Goal: Task Accomplishment & Management: Manage account settings

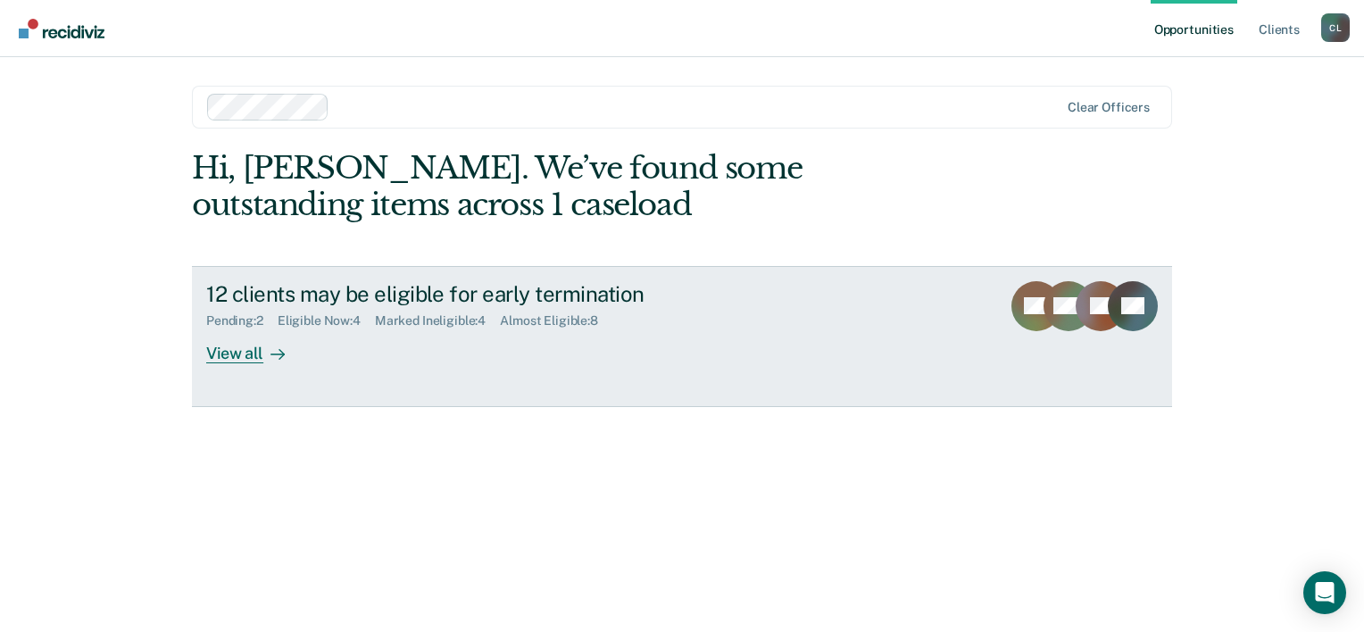
click at [252, 358] on div "View all" at bounding box center [256, 346] width 100 height 35
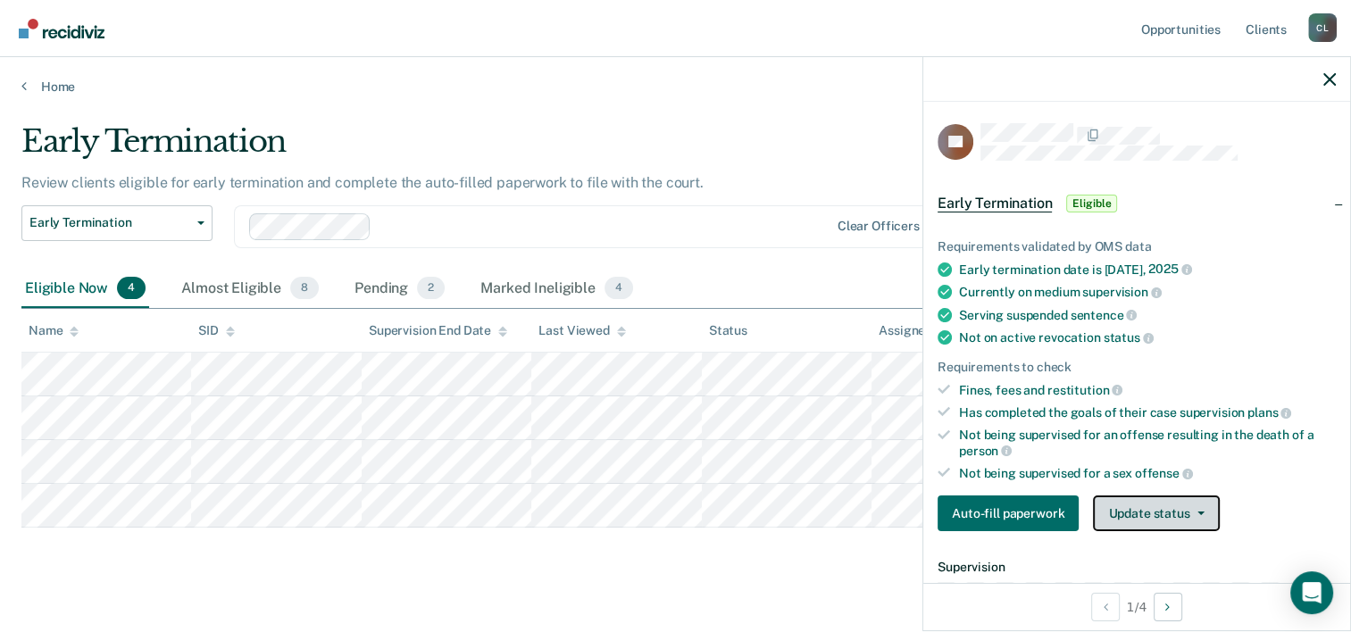
click at [1170, 512] on button "Update status" at bounding box center [1156, 514] width 126 height 36
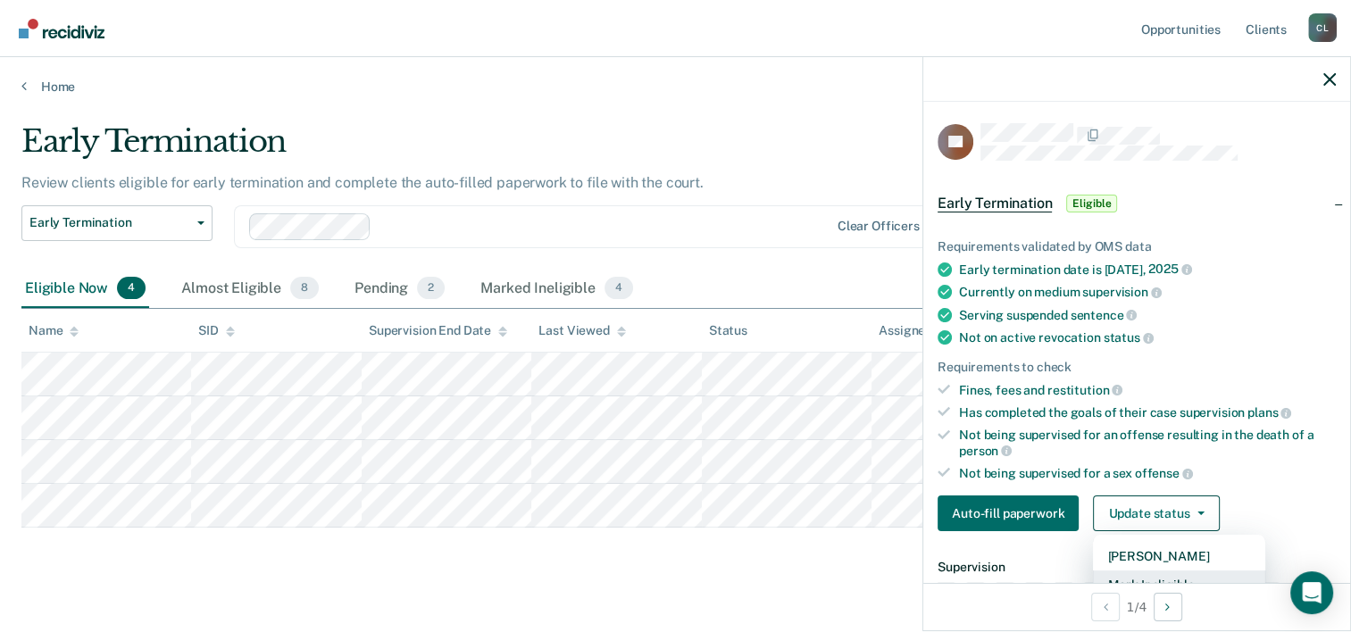
scroll to position [8, 0]
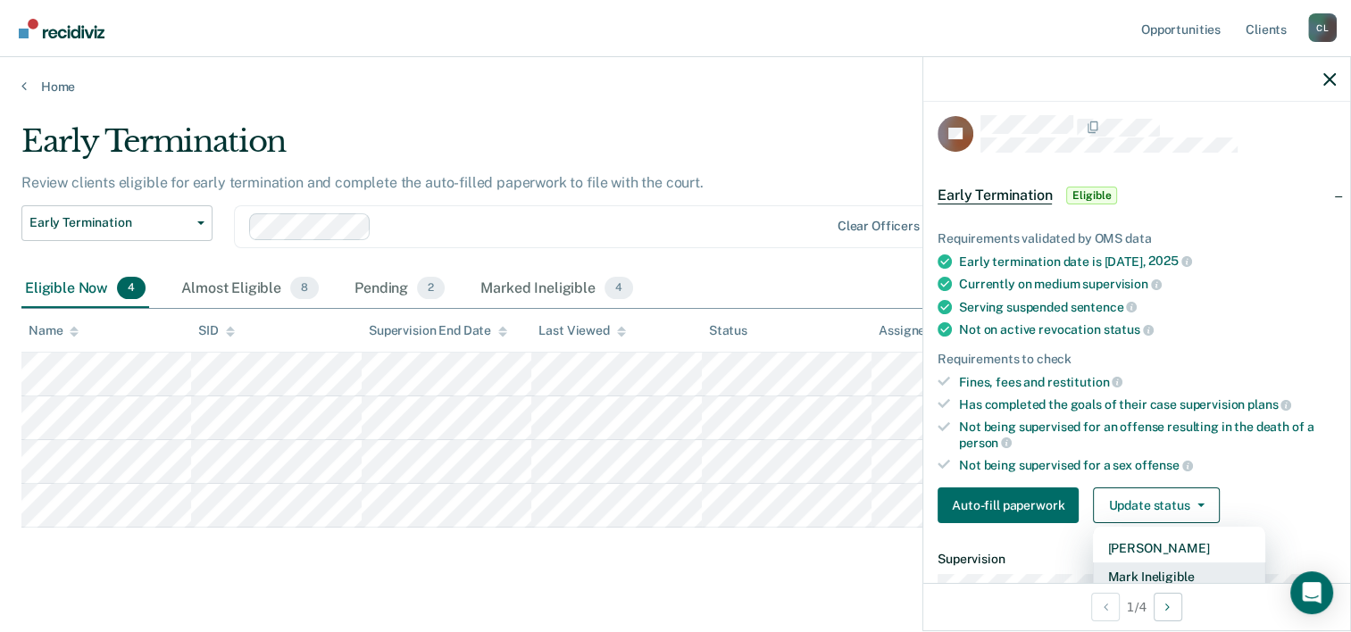
click at [1151, 570] on button "Mark Ineligible" at bounding box center [1179, 576] width 172 height 29
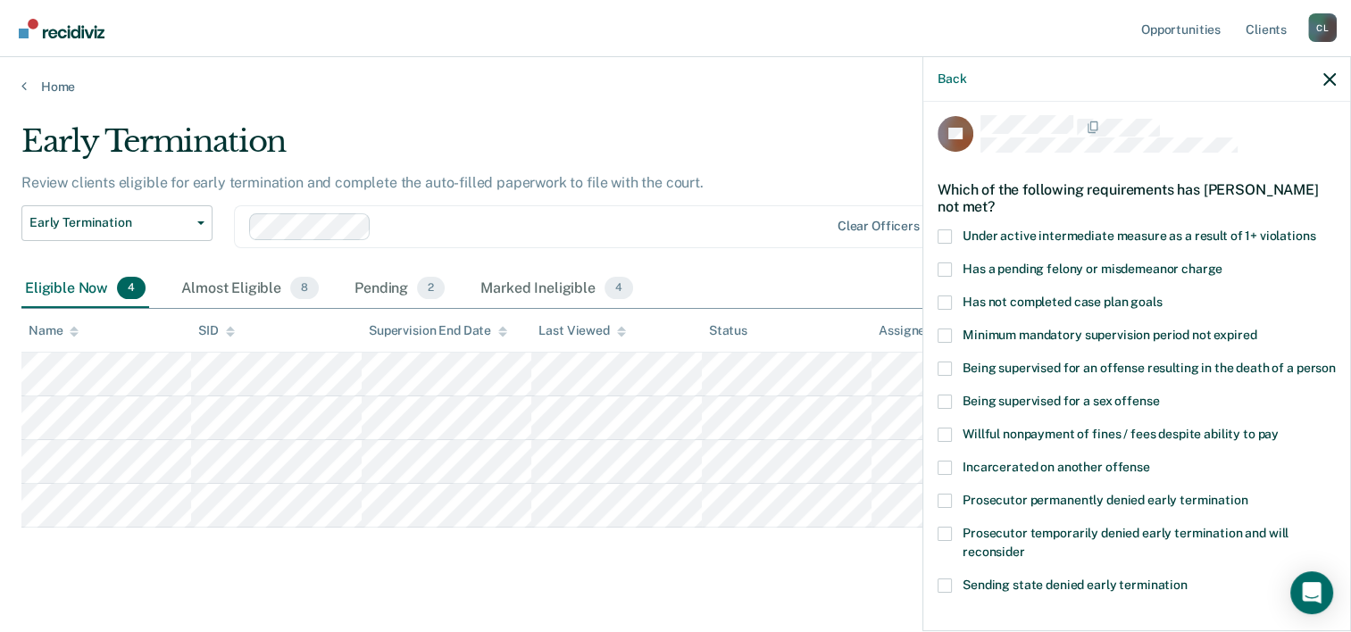
click at [944, 442] on span at bounding box center [944, 435] width 14 height 14
click at [1278, 428] on input "Willful nonpayment of fines / fees despite ability to pay" at bounding box center [1278, 428] width 0 height 0
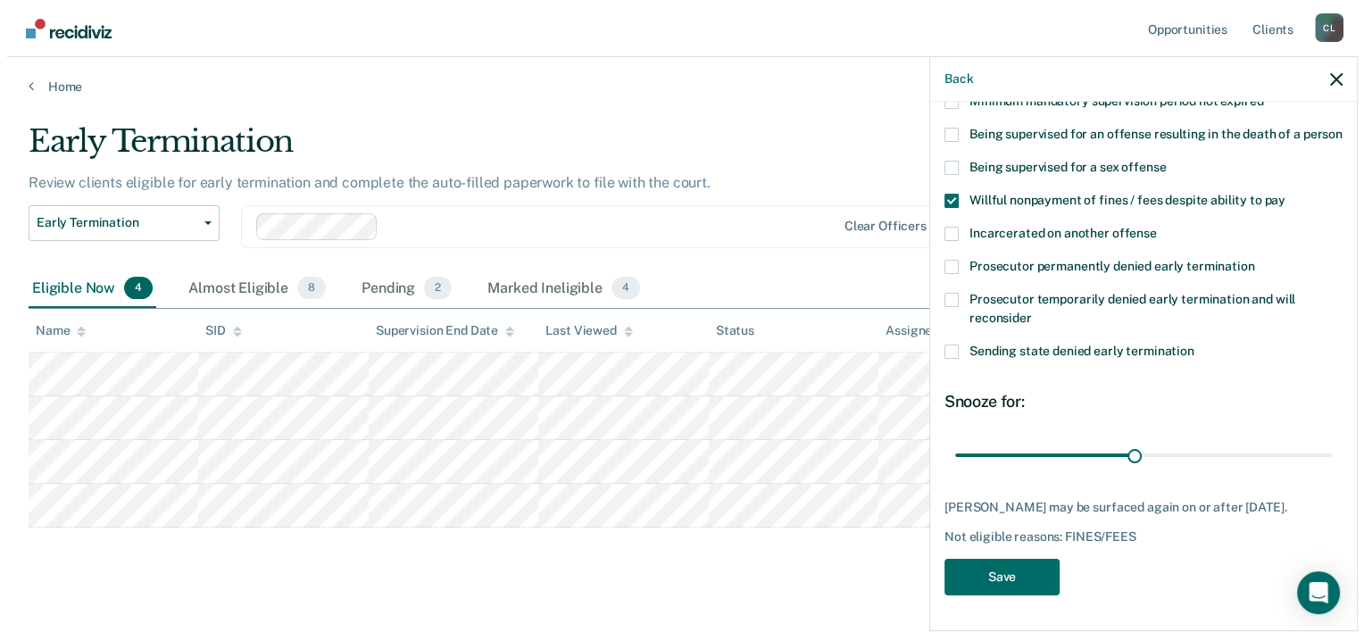
scroll to position [258, 0]
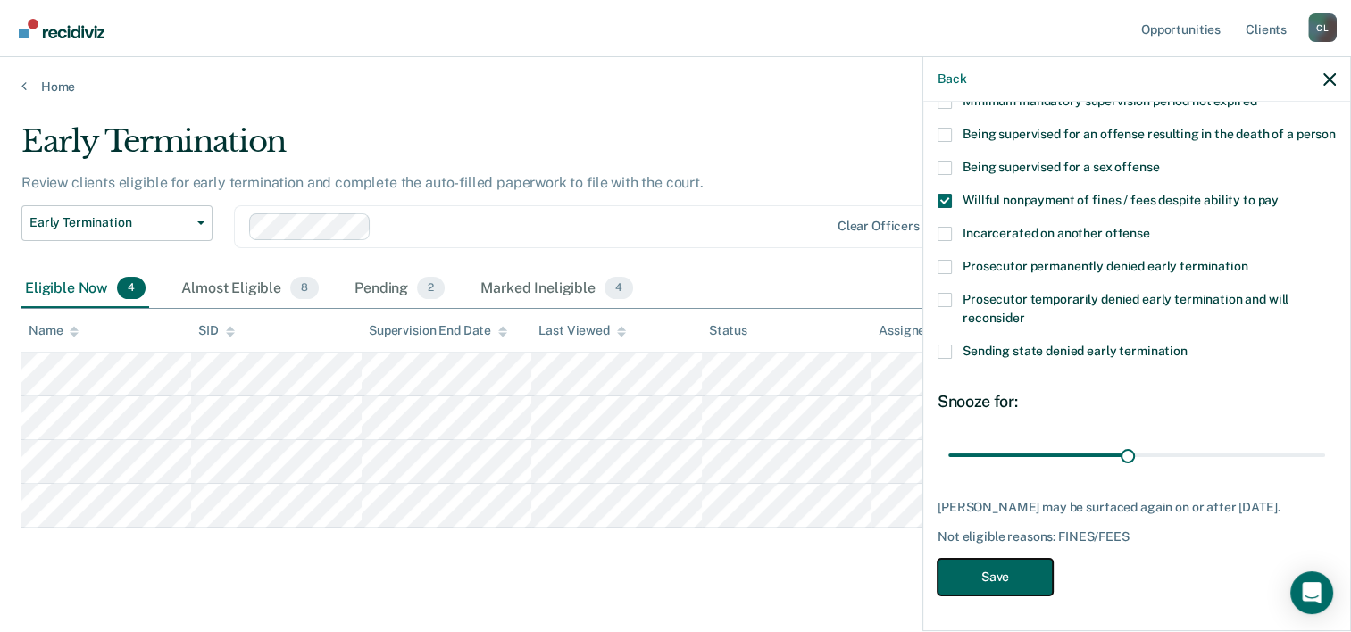
click at [1014, 570] on button "Save" at bounding box center [994, 577] width 115 height 37
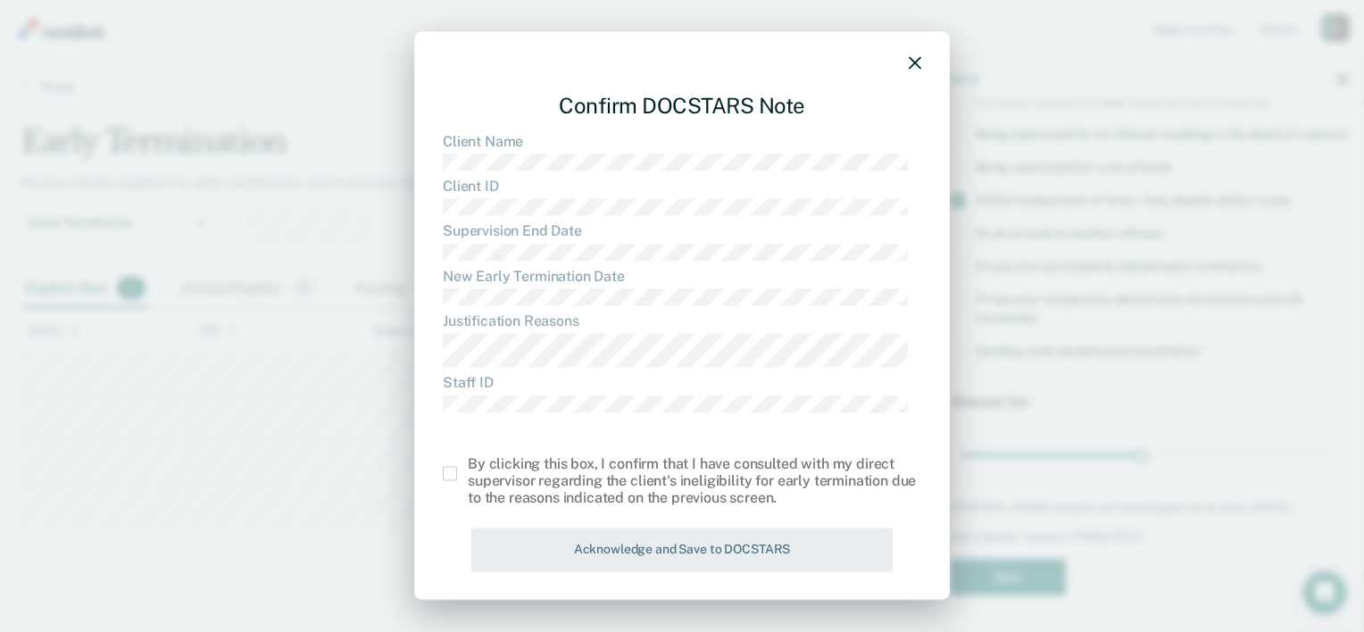
drag, startPoint x: 446, startPoint y: 471, endPoint x: 480, endPoint y: 502, distance: 45.5
click at [446, 471] on span at bounding box center [450, 474] width 14 height 14
click at [468, 467] on input "checkbox" at bounding box center [468, 467] width 0 height 0
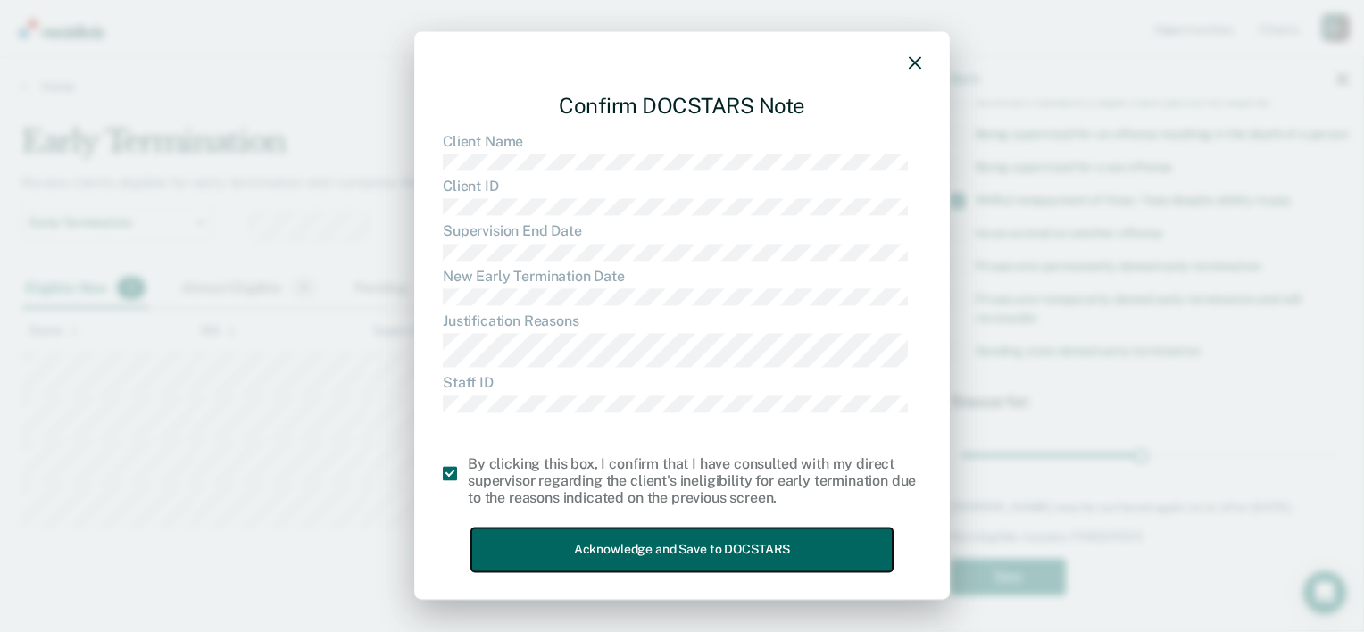
click at [681, 551] on button "Acknowledge and Save to DOCSTARS" at bounding box center [681, 551] width 421 height 44
